Goal: Information Seeking & Learning: Learn about a topic

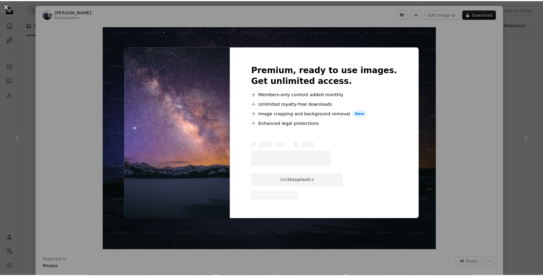
scroll to position [487, 0]
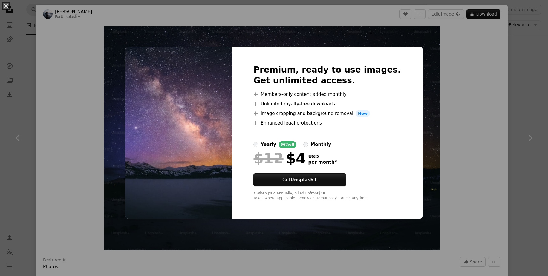
click at [473, 55] on div "An X shape Premium, ready to use images. Get unlimited access. A plus sign Memb…" at bounding box center [274, 138] width 548 height 276
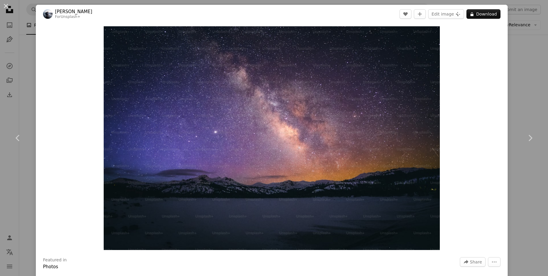
click at [520, 76] on div "An X shape Chevron left Chevron right [PERSON_NAME] For Unsplash+ A heart A plu…" at bounding box center [274, 138] width 548 height 276
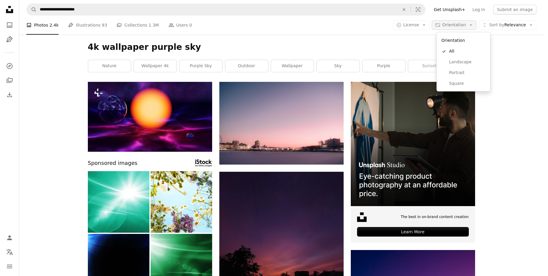
click at [452, 25] on span "Orientation" at bounding box center [454, 24] width 24 height 5
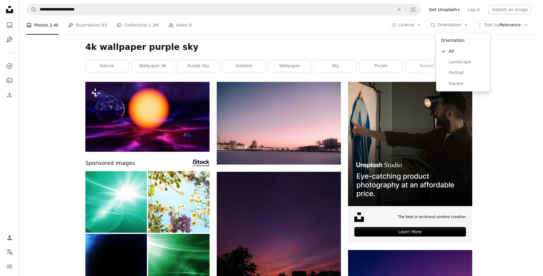
click at [418, 24] on body "**********" at bounding box center [269, 138] width 539 height 276
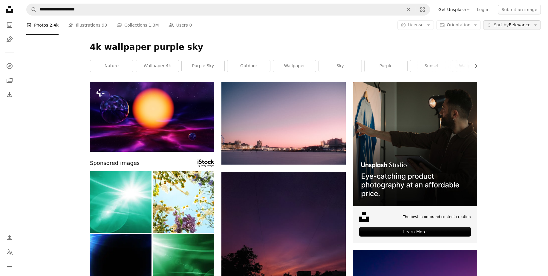
click at [498, 22] on button "Unfold Sort by Relevance Arrow down" at bounding box center [512, 25] width 58 height 10
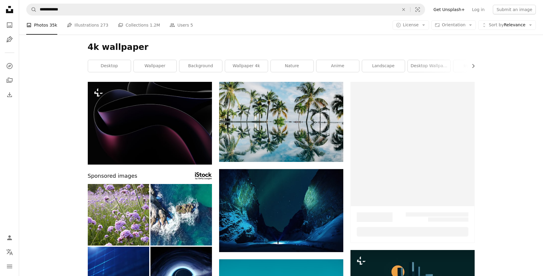
scroll to position [487, 0]
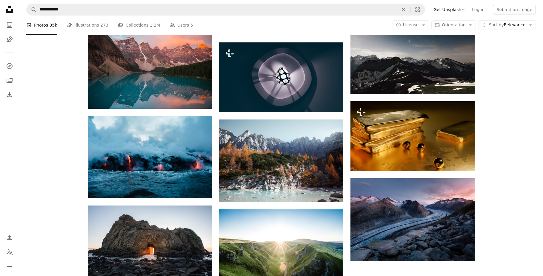
drag, startPoint x: 367, startPoint y: 18, endPoint x: 364, endPoint y: 19, distance: 3.6
